Goal: Book appointment/travel/reservation

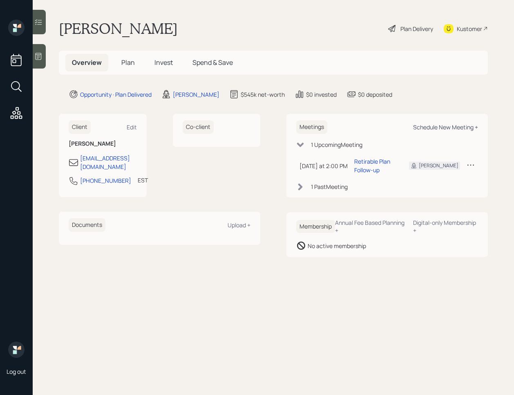
click at [436, 125] on div "Schedule New Meeting +" at bounding box center [445, 127] width 65 height 8
select select "d946c976-65aa-4529-ac9d-02c4f1114fc0"
